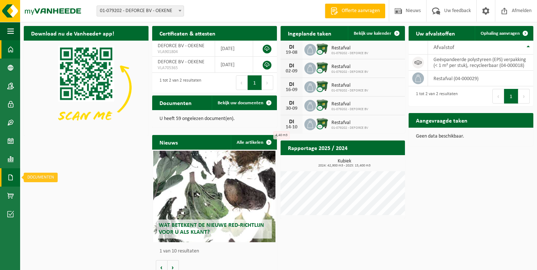
click at [13, 176] on span at bounding box center [10, 177] width 7 height 18
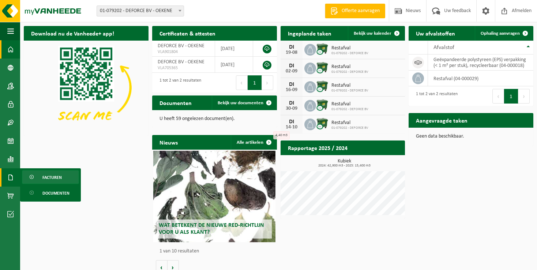
click at [37, 177] on link "Facturen" at bounding box center [50, 177] width 57 height 14
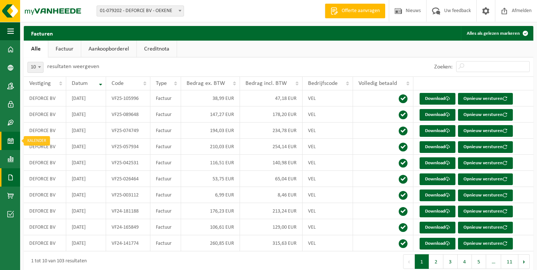
click at [10, 138] on span at bounding box center [10, 141] width 7 height 18
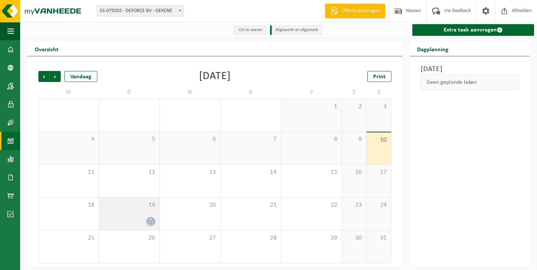
click at [146, 222] on div at bounding box center [151, 222] width 10 height 10
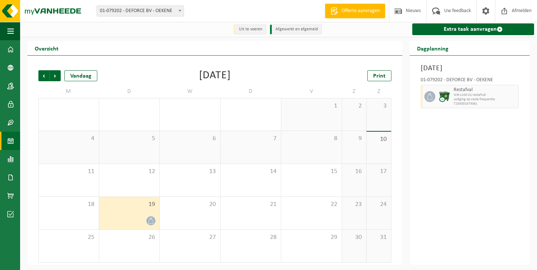
scroll to position [1, 0]
click at [54, 78] on span "Volgende" at bounding box center [55, 75] width 11 height 11
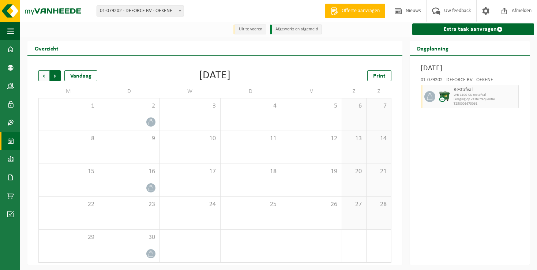
click at [43, 76] on span "Vorige" at bounding box center [43, 75] width 11 height 11
